Goal: Task Accomplishment & Management: Use online tool/utility

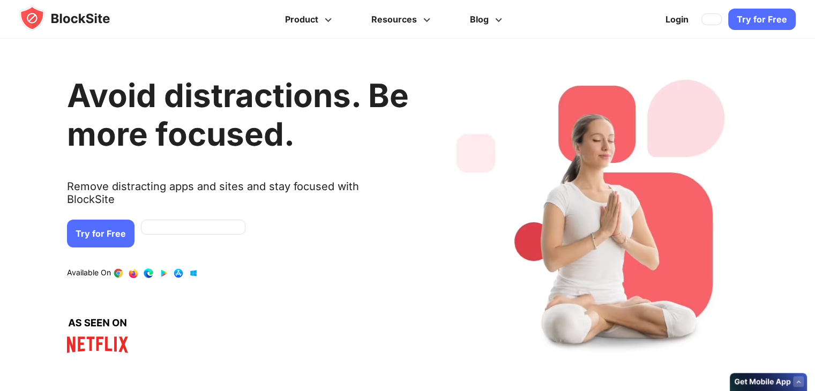
click at [114, 222] on link "Try for Free" at bounding box center [101, 234] width 68 height 28
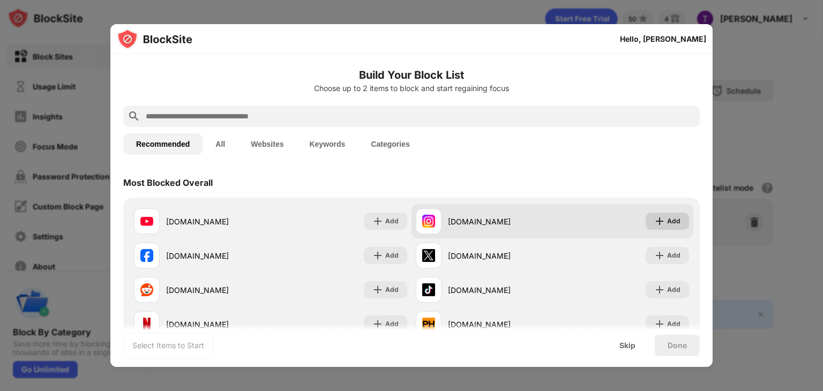
click at [667, 221] on div "Add" at bounding box center [673, 221] width 13 height 11
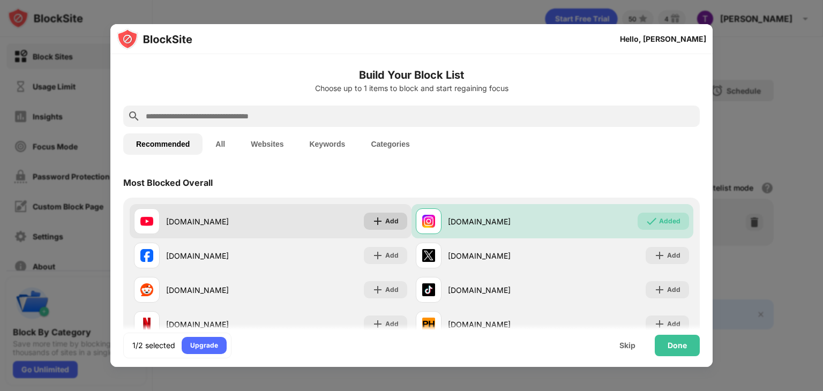
click at [389, 225] on div "Add" at bounding box center [391, 221] width 13 height 11
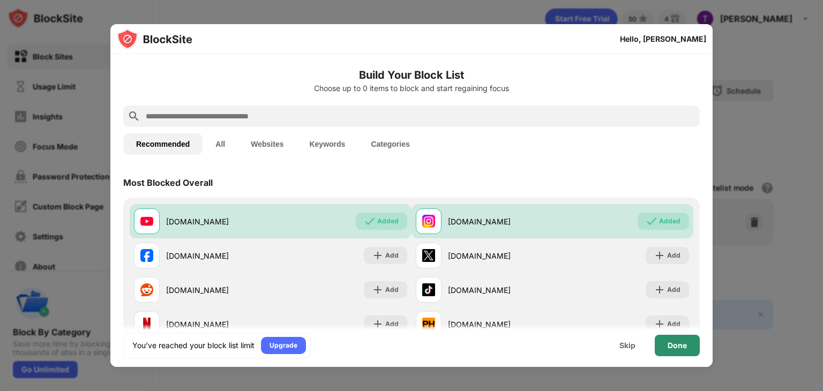
click at [686, 349] on div "Done" at bounding box center [677, 345] width 19 height 9
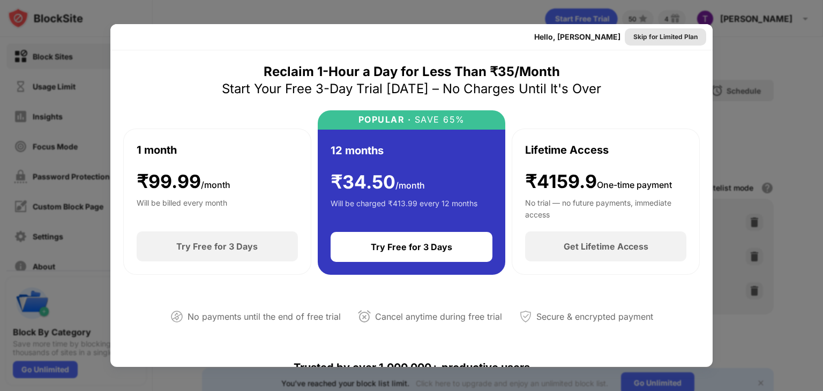
click at [656, 40] on div "Skip for Limited Plan" at bounding box center [666, 37] width 64 height 11
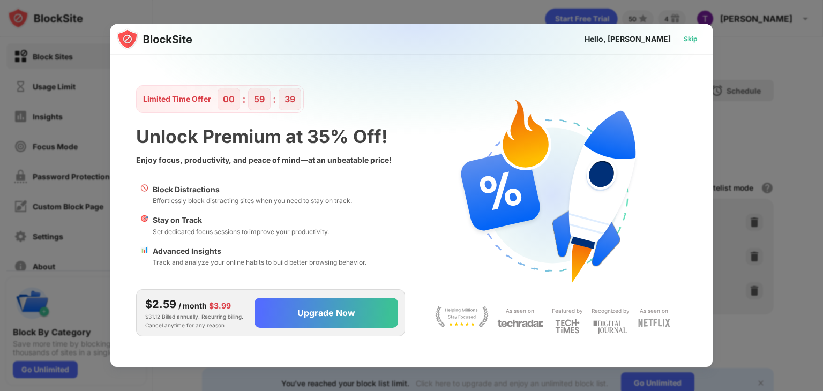
click at [690, 39] on div "Skip" at bounding box center [691, 39] width 14 height 11
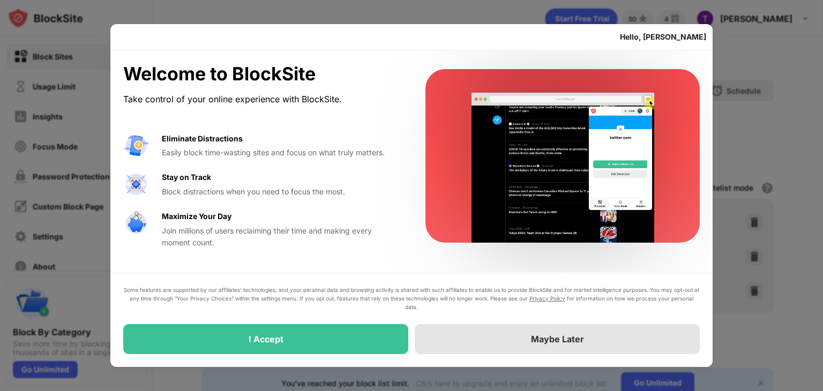
click at [632, 339] on div "Maybe Later" at bounding box center [557, 339] width 285 height 30
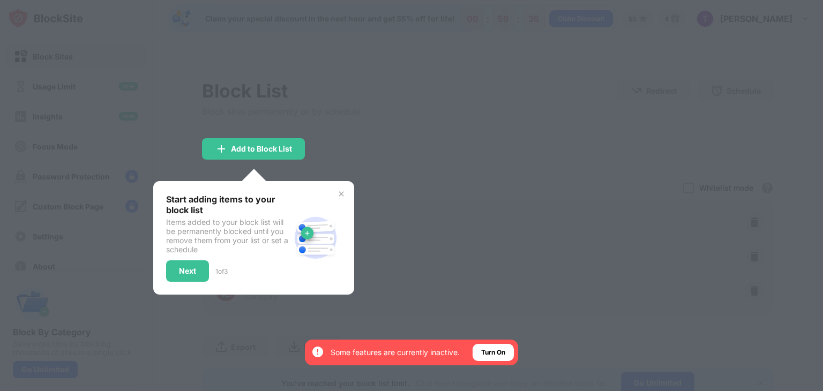
click at [414, 150] on div at bounding box center [411, 195] width 823 height 391
click at [339, 192] on img at bounding box center [341, 194] width 9 height 9
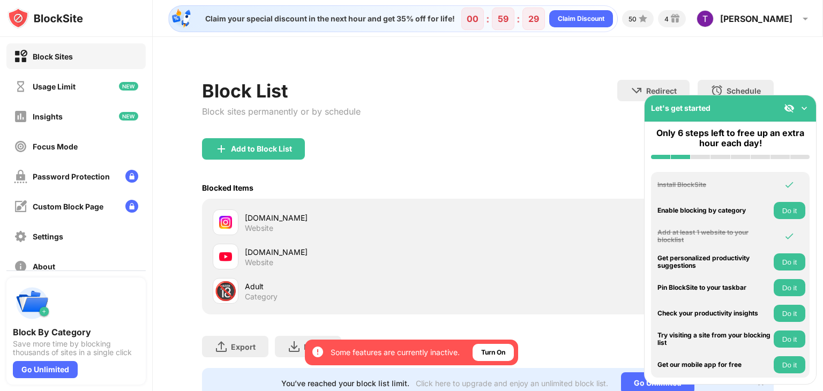
click at [803, 110] on img at bounding box center [804, 108] width 11 height 11
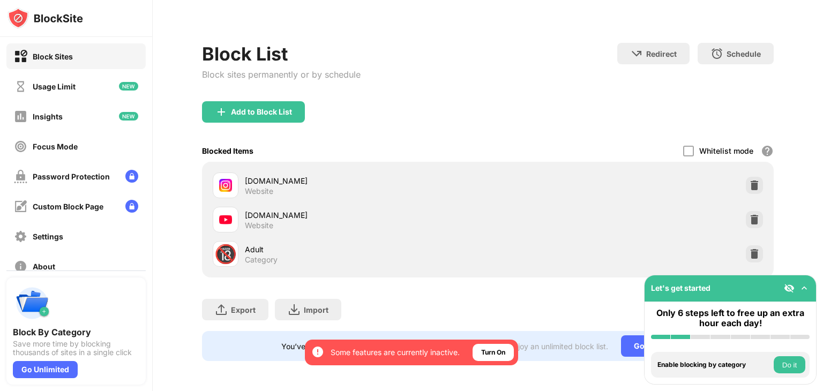
scroll to position [44, 8]
click at [749, 249] on img at bounding box center [754, 254] width 11 height 11
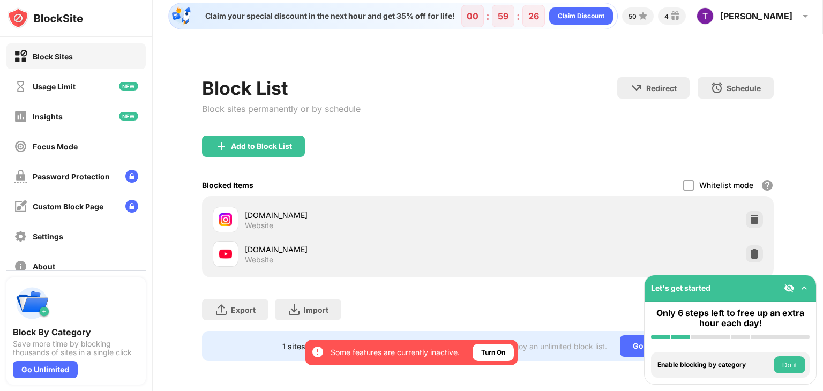
scroll to position [10, 8]
